Goal: Find specific page/section: Find specific page/section

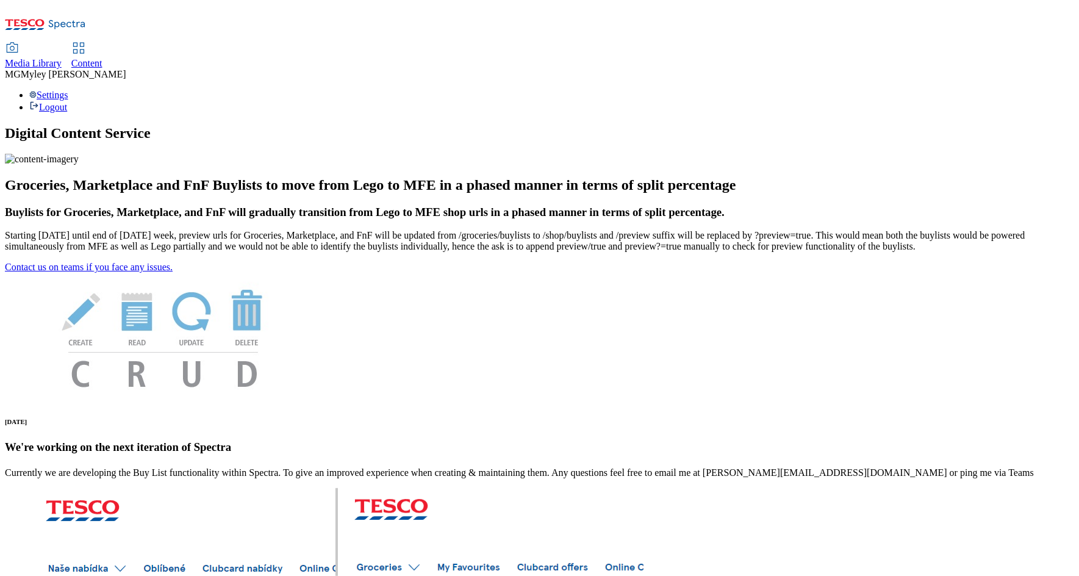
click at [62, 58] on span "Media Library" at bounding box center [33, 63] width 57 height 10
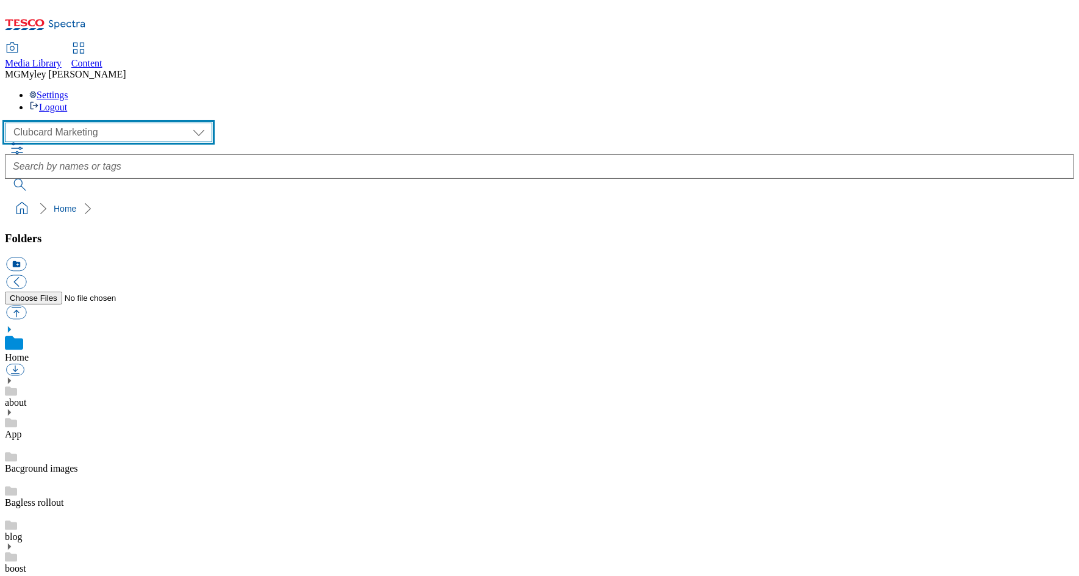
click at [86, 123] on select "Clubcard Marketing Dotcom UK GHS Marketing UK GHS ROI iGHS Marketing CE MCA CZ …" at bounding box center [108, 133] width 207 height 20
click at [93, 123] on select "Clubcard Marketing Dotcom UK GHS Marketing UK GHS ROI iGHS Marketing CE MCA CZ …" at bounding box center [108, 133] width 207 height 20
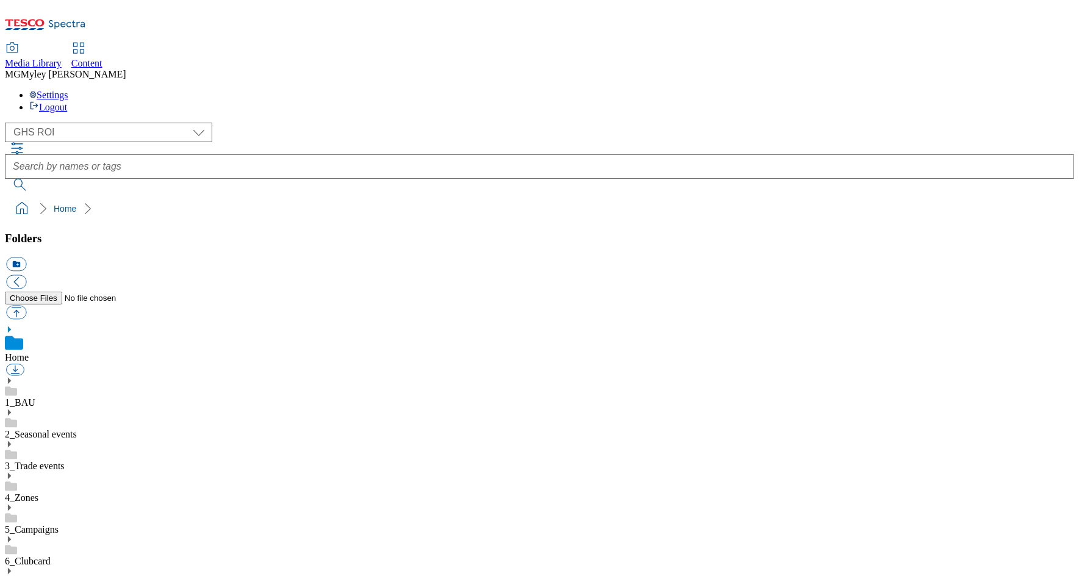
click at [11, 473] on use at bounding box center [9, 476] width 3 height 6
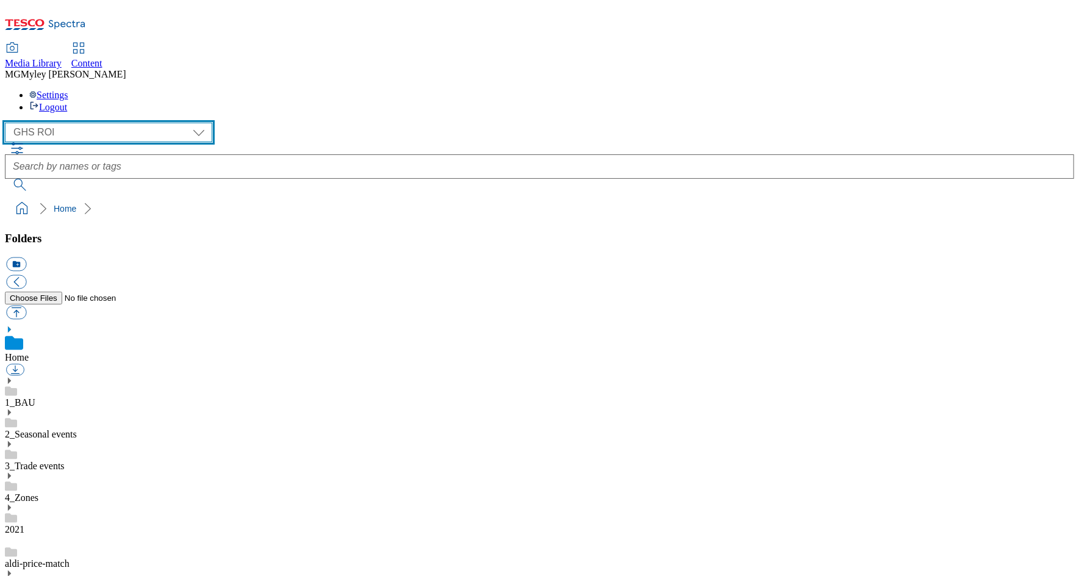
click at [102, 123] on select "Clubcard Marketing Dotcom UK GHS Marketing UK GHS ROI iGHS Marketing CE MCA CZ …" at bounding box center [108, 133] width 207 height 20
select select "flare-ghs-mktg"
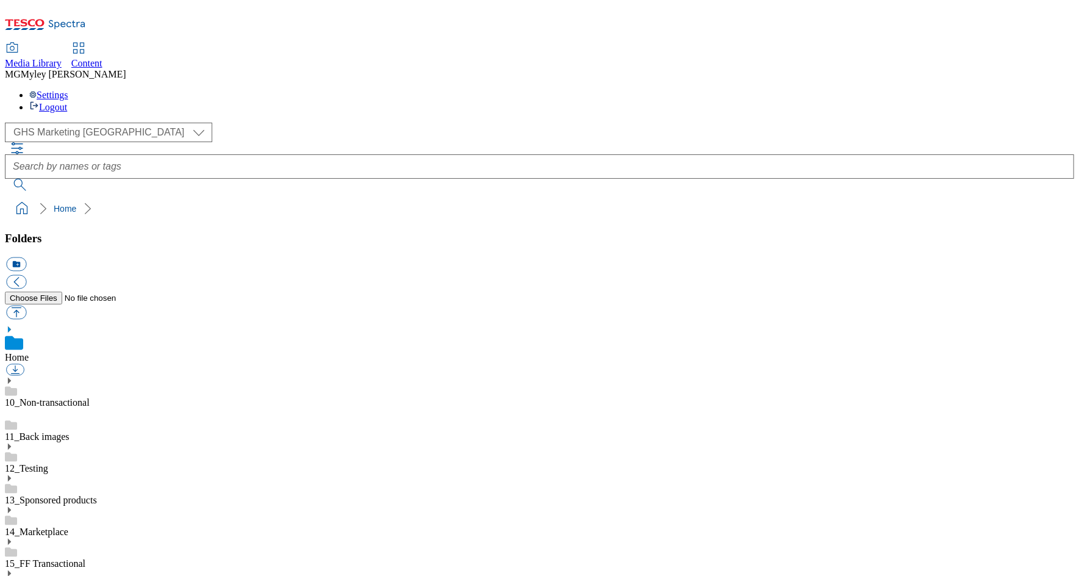
click at [13, 537] on icon at bounding box center [9, 541] width 9 height 9
click at [85, 558] on link "15_FF Transactional" at bounding box center [45, 563] width 80 height 10
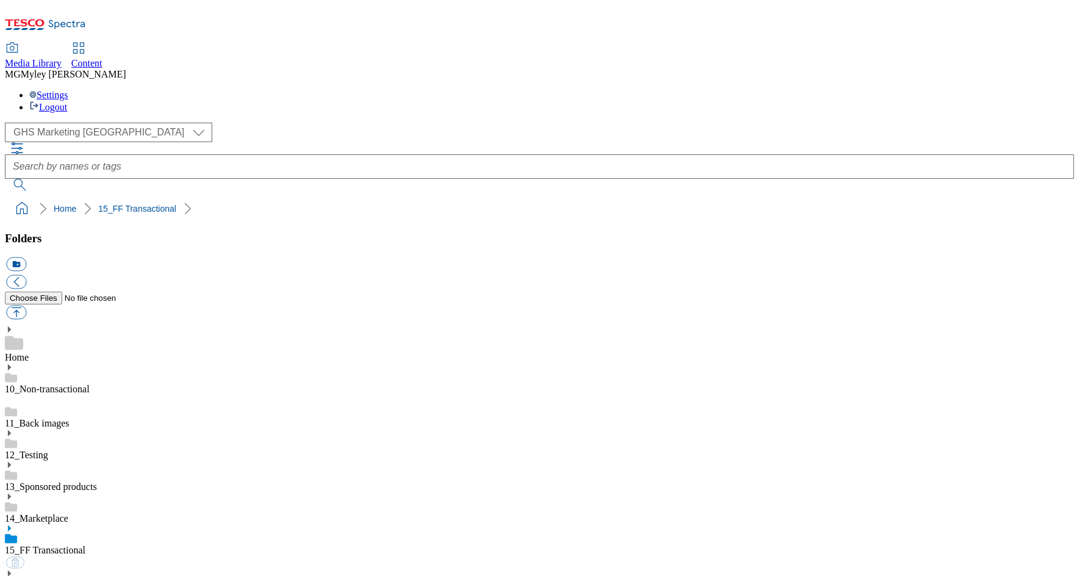
scroll to position [49, 0]
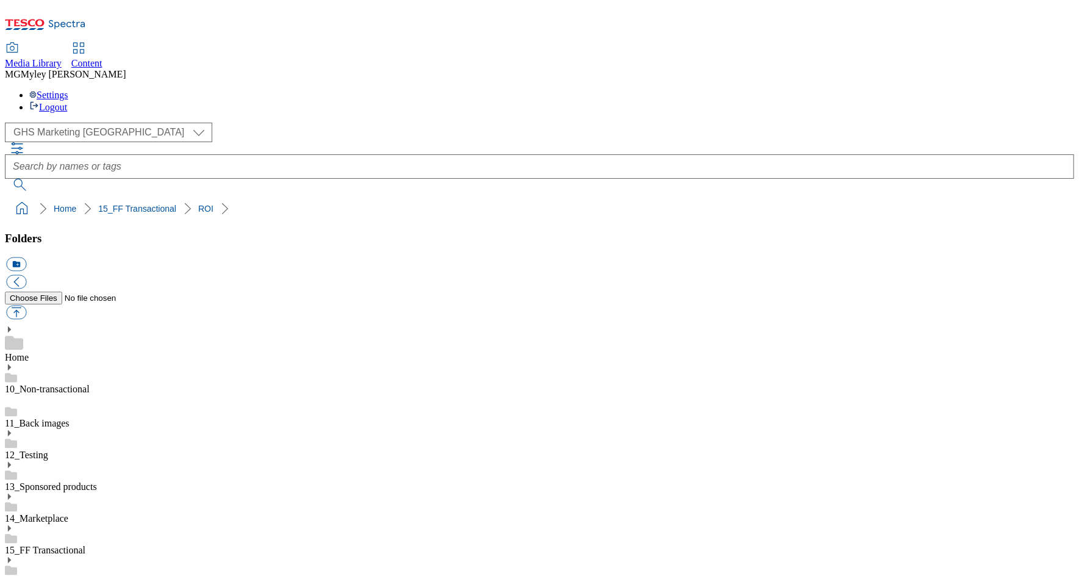
scroll to position [660, 0]
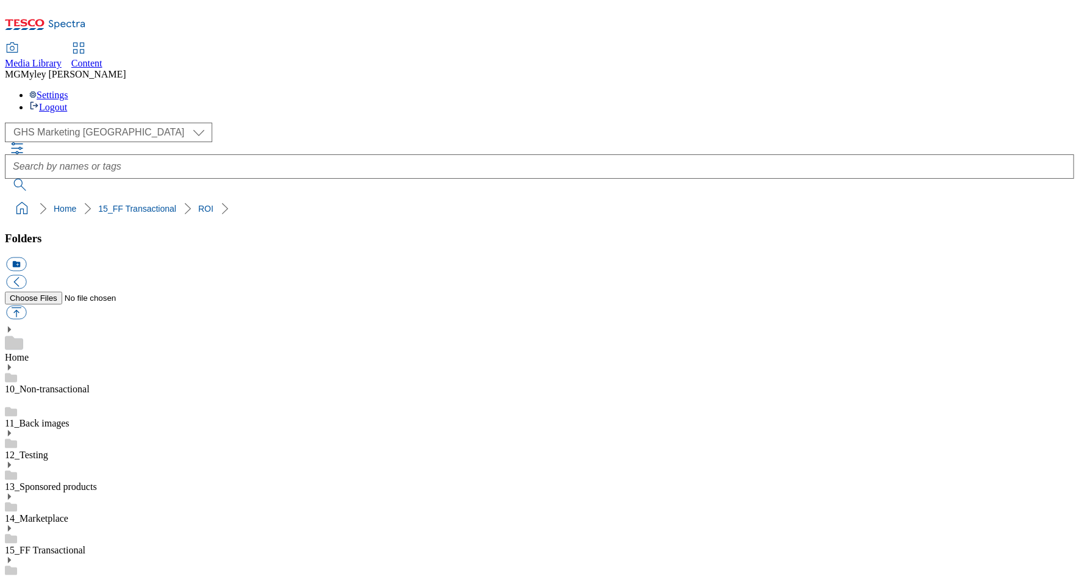
scroll to position [0, 0]
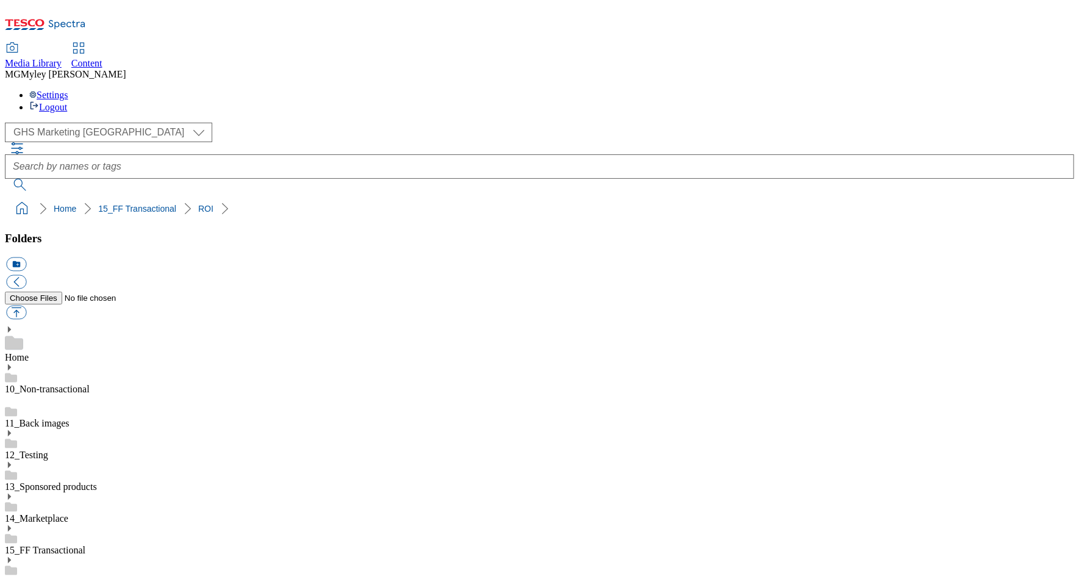
scroll to position [605, 0]
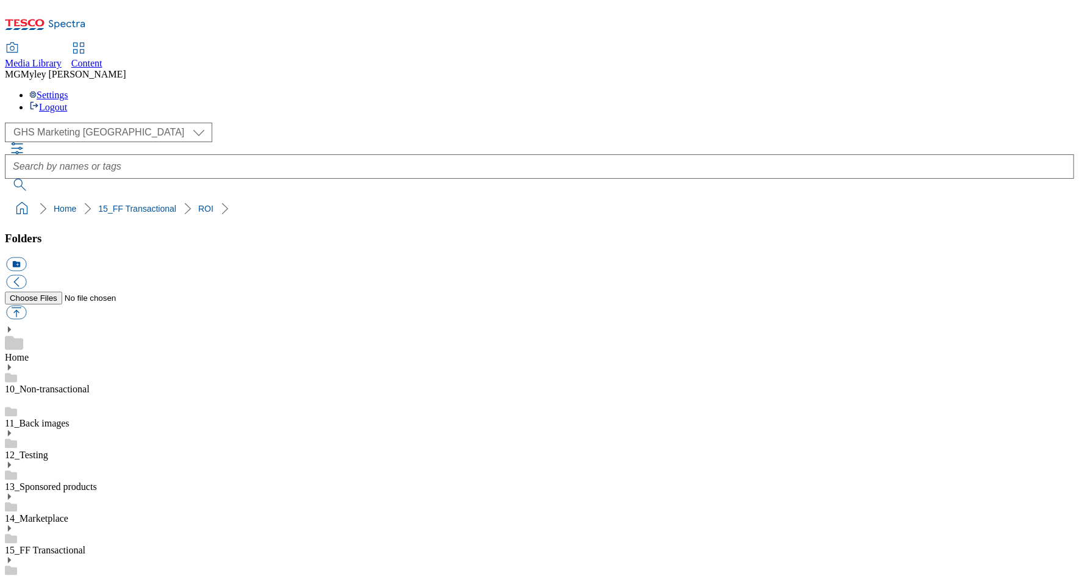
scroll to position [272, 0]
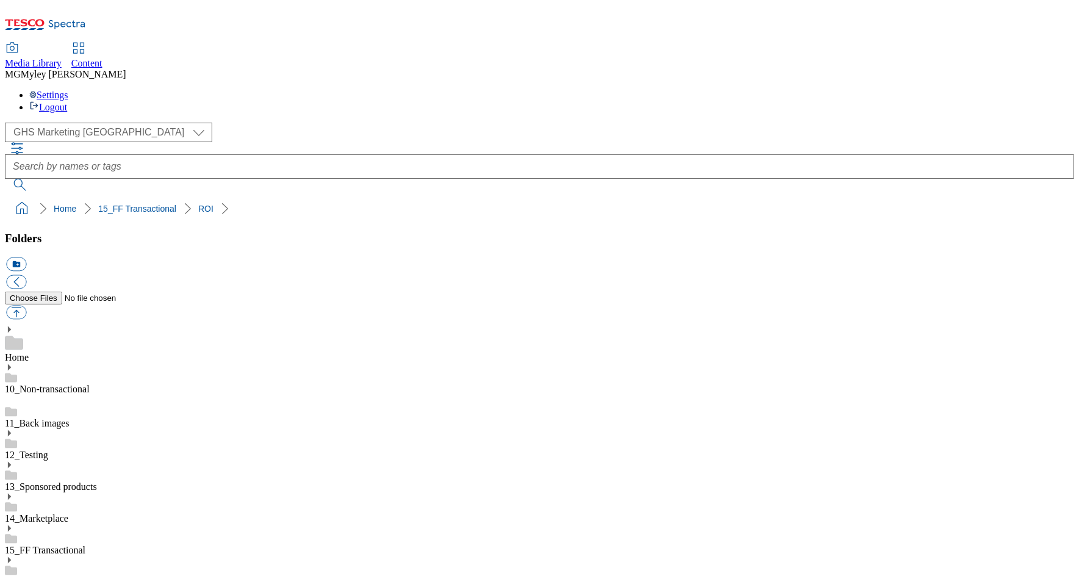
scroll to position [0, 0]
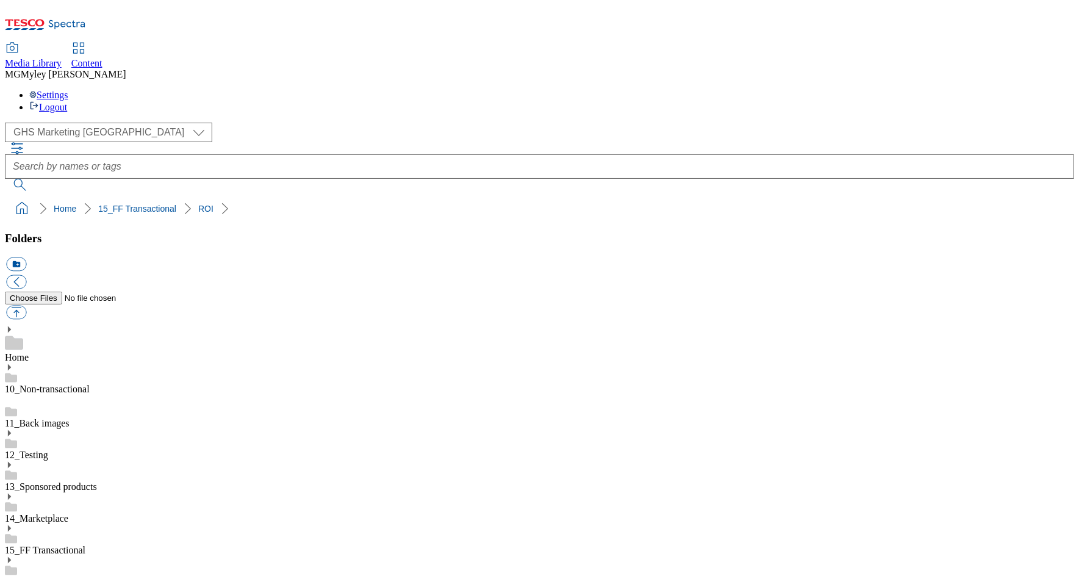
scroll to position [203, 0]
